Goal: Information Seeking & Learning: Learn about a topic

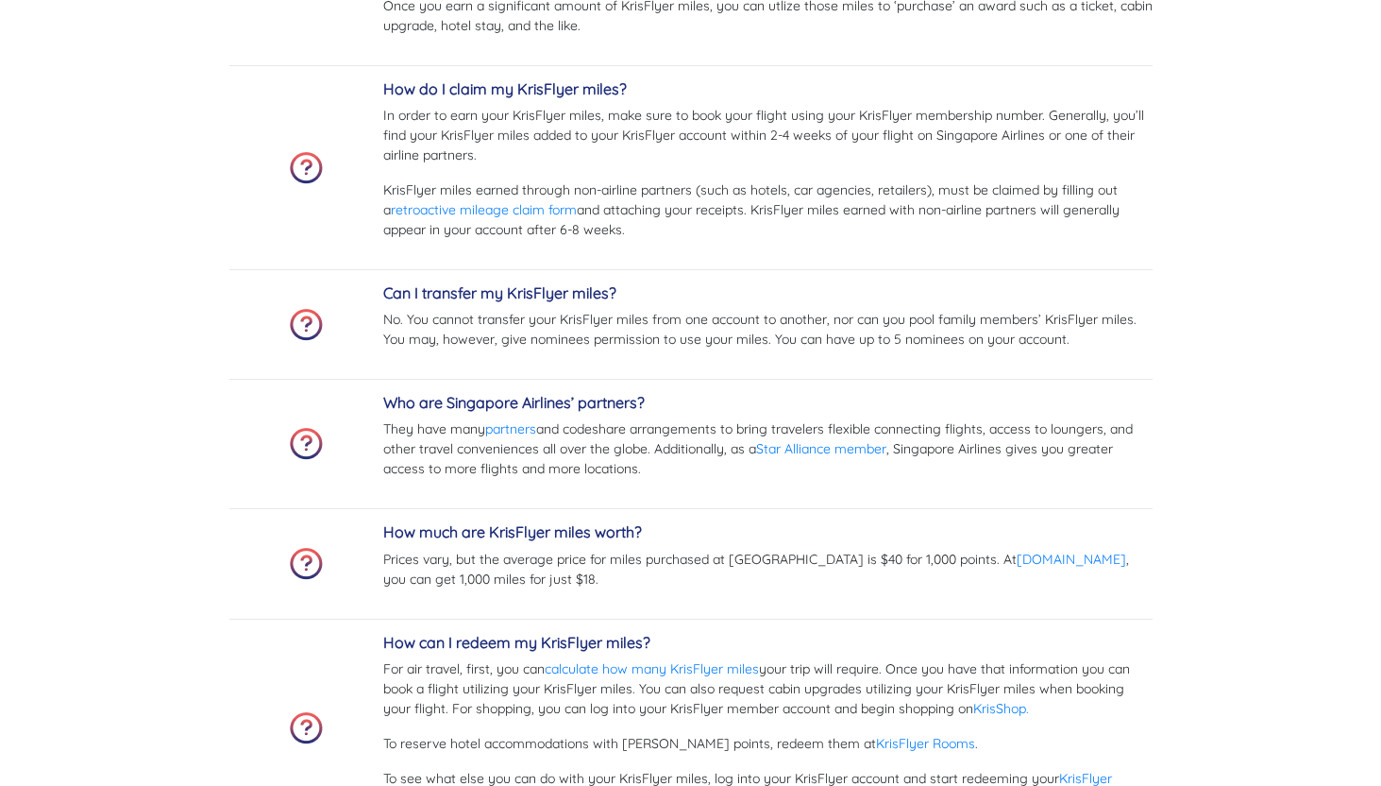
scroll to position [5370, 0]
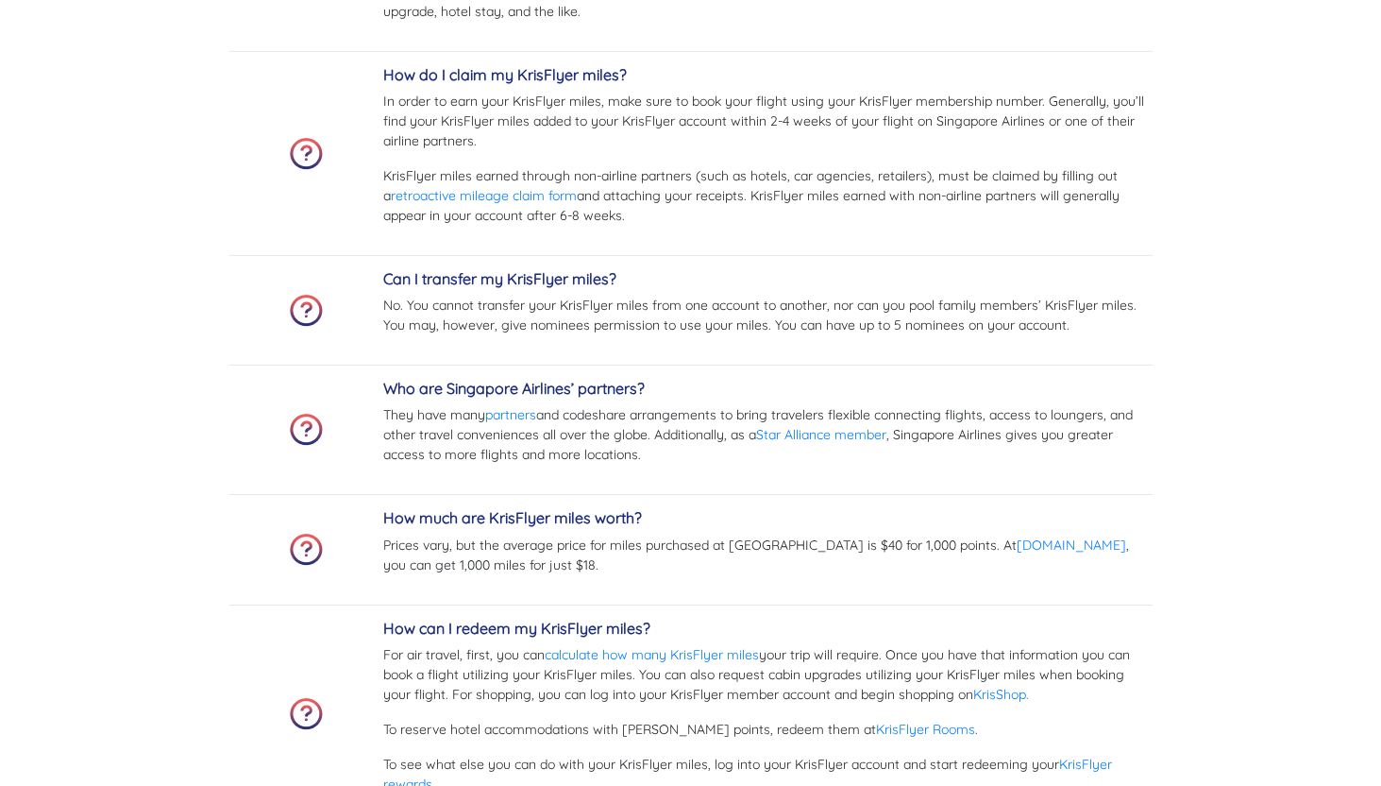
click at [672, 542] on p "Prices vary, but the average price for miles purchased at [GEOGRAPHIC_DATA] is …" at bounding box center [768, 555] width 770 height 40
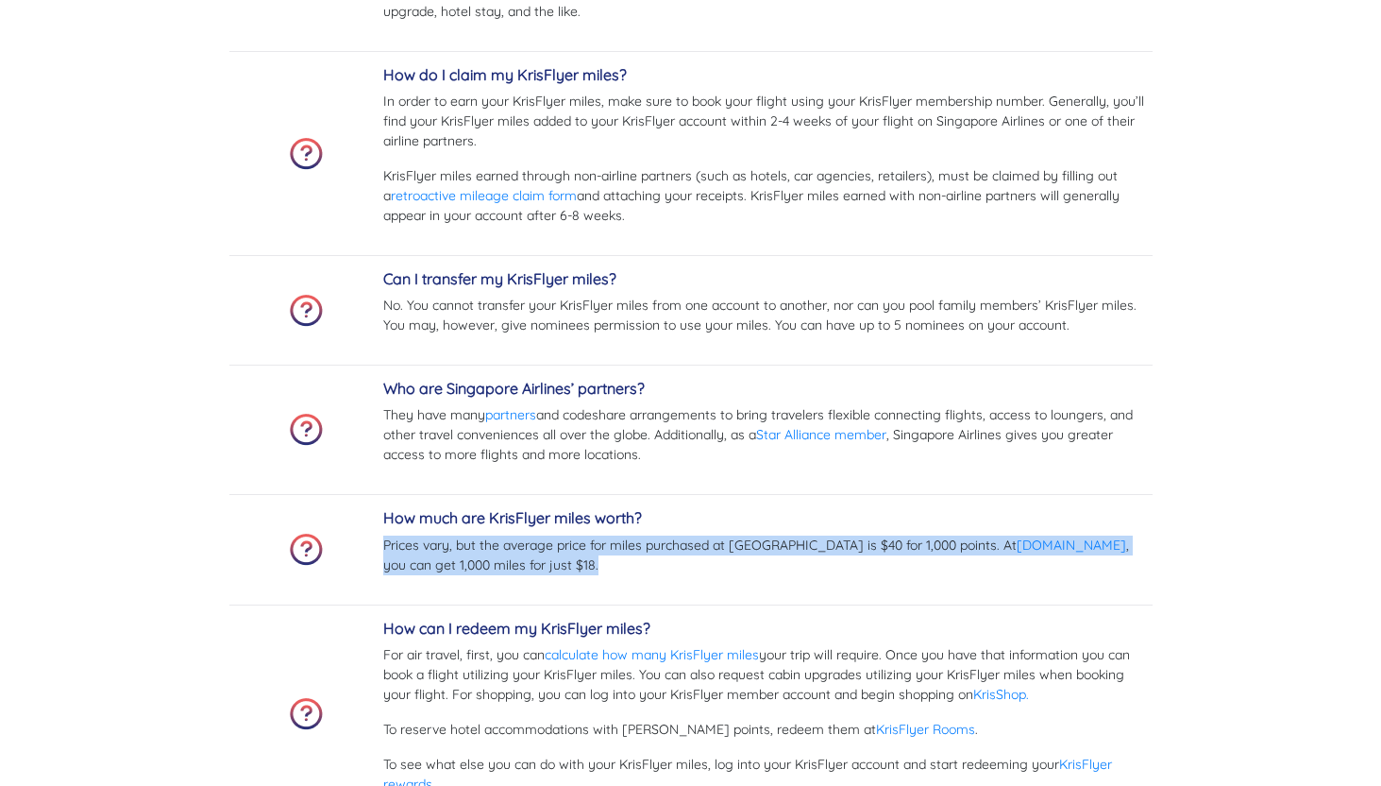
click at [672, 542] on p "Prices vary, but the average price for miles purchased at [GEOGRAPHIC_DATA] is …" at bounding box center [768, 555] width 770 height 40
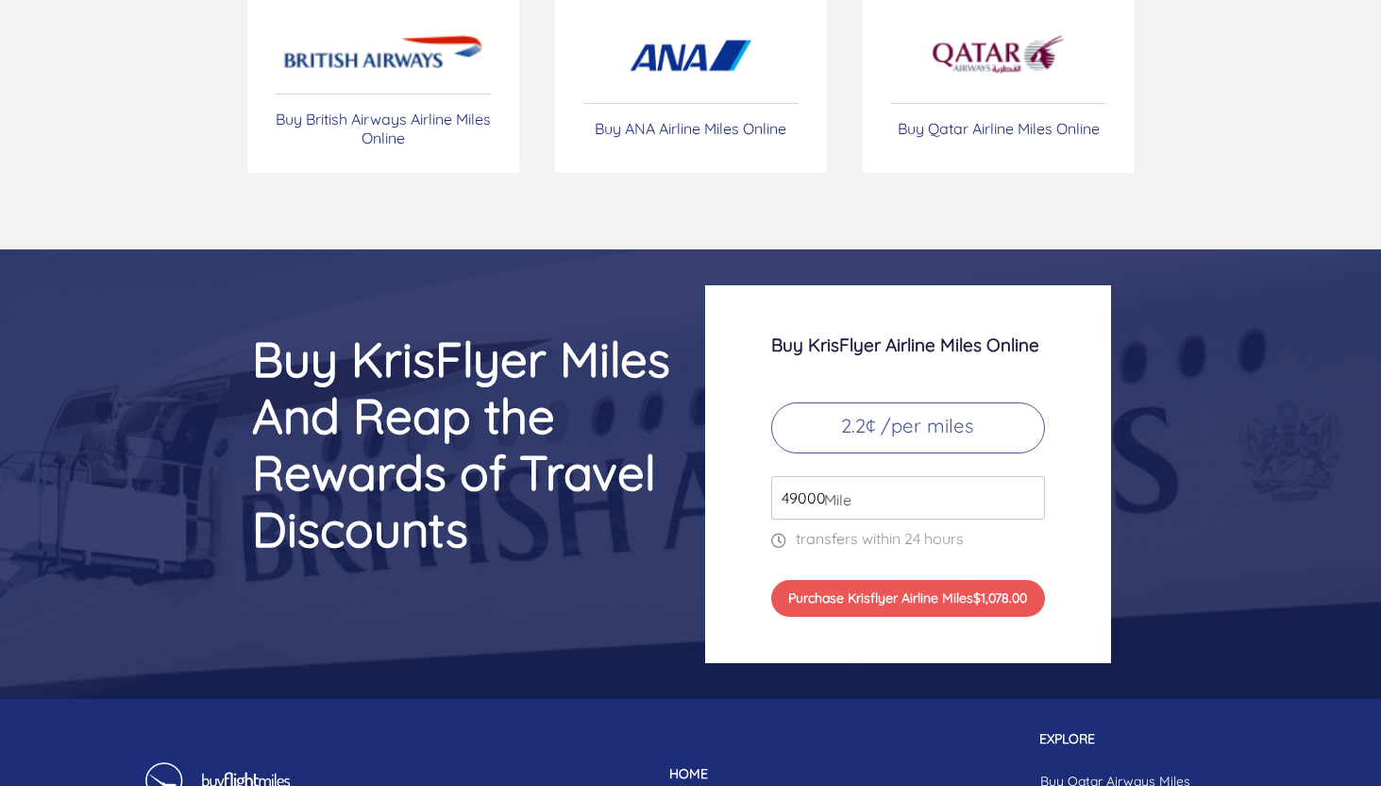
scroll to position [7663, 0]
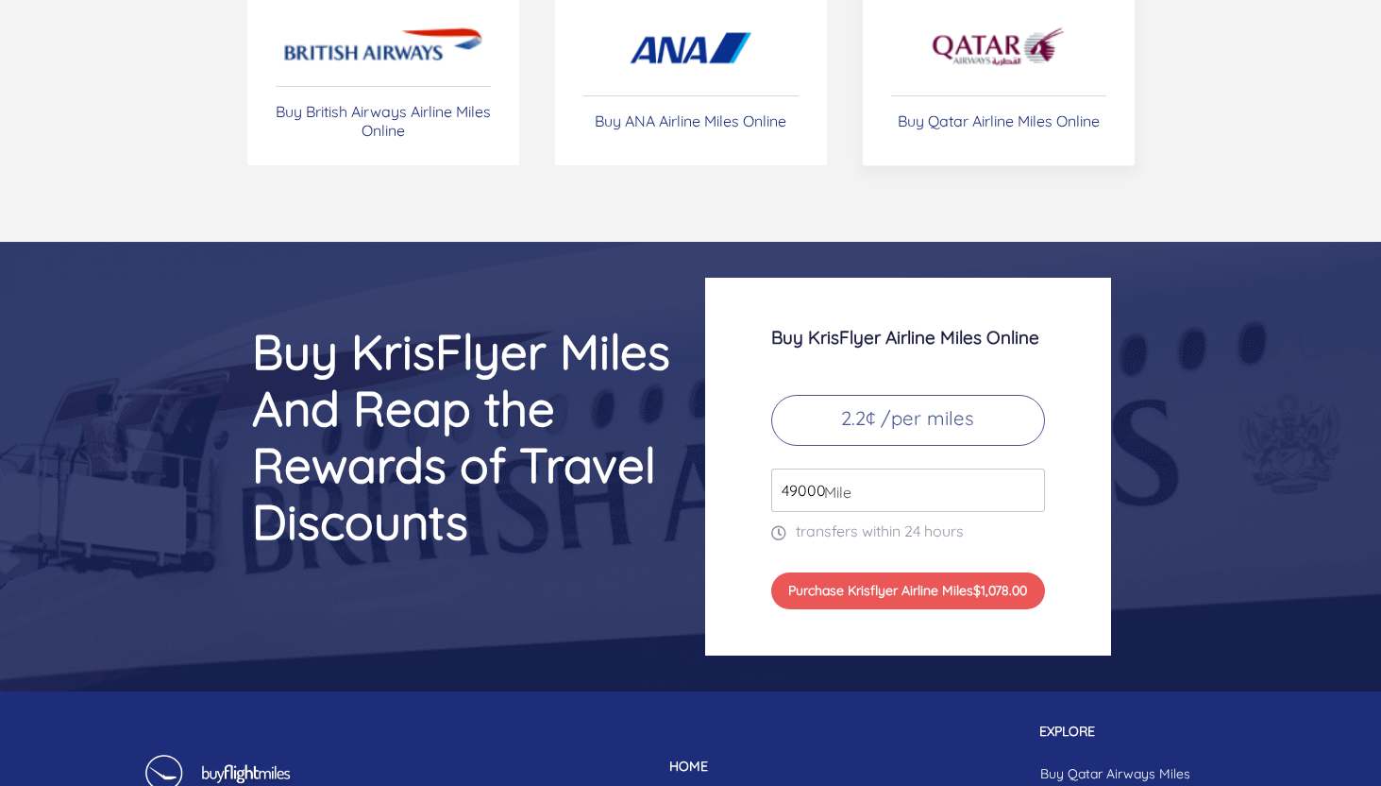
click at [958, 118] on p "Buy Qatar Airline Miles Online" at bounding box center [999, 120] width 202 height 19
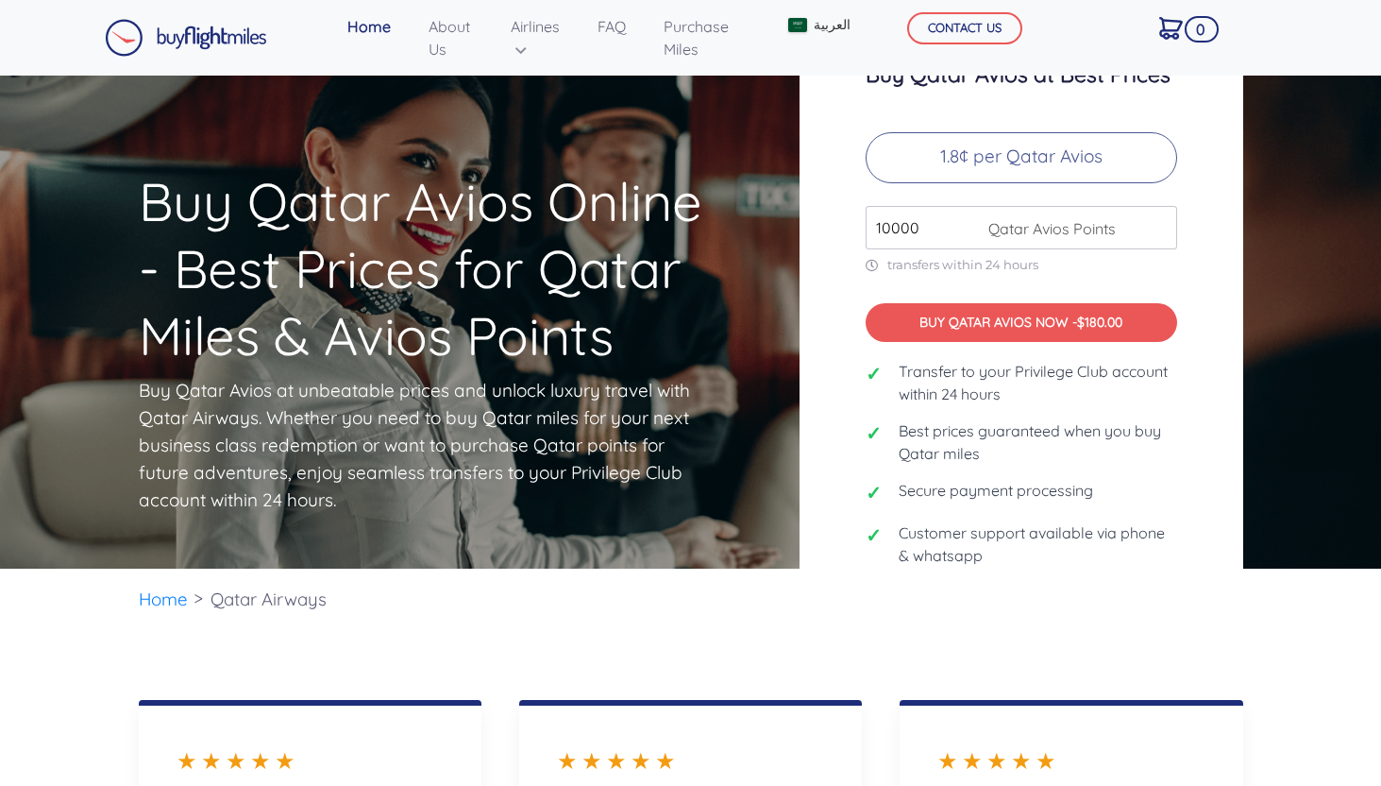
click at [931, 246] on input "10000" at bounding box center [1022, 227] width 312 height 43
click at [906, 239] on input "10000" at bounding box center [1022, 227] width 312 height 43
type input "200000"
